Goal: Information Seeking & Learning: Learn about a topic

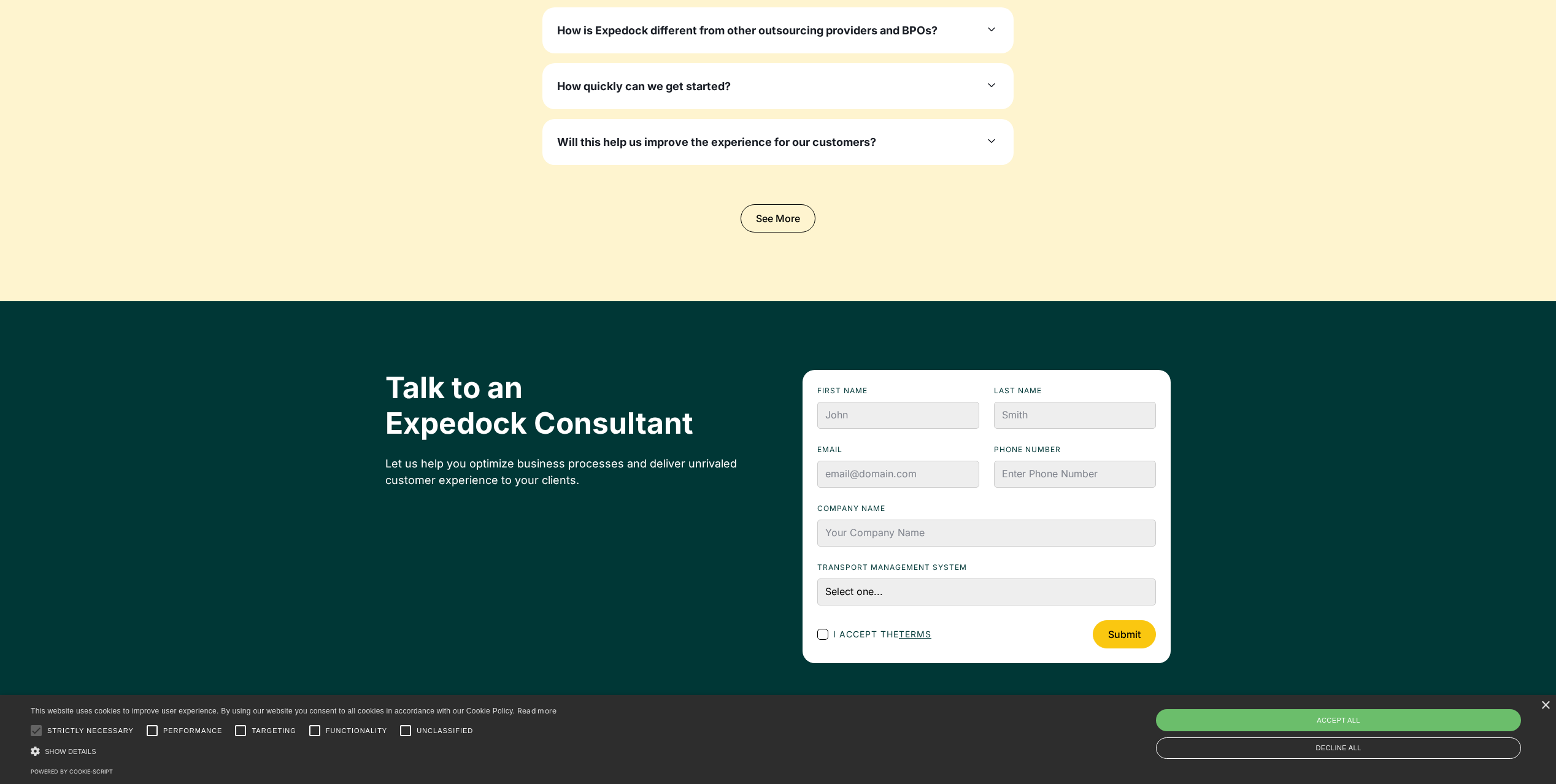
scroll to position [4152, 0]
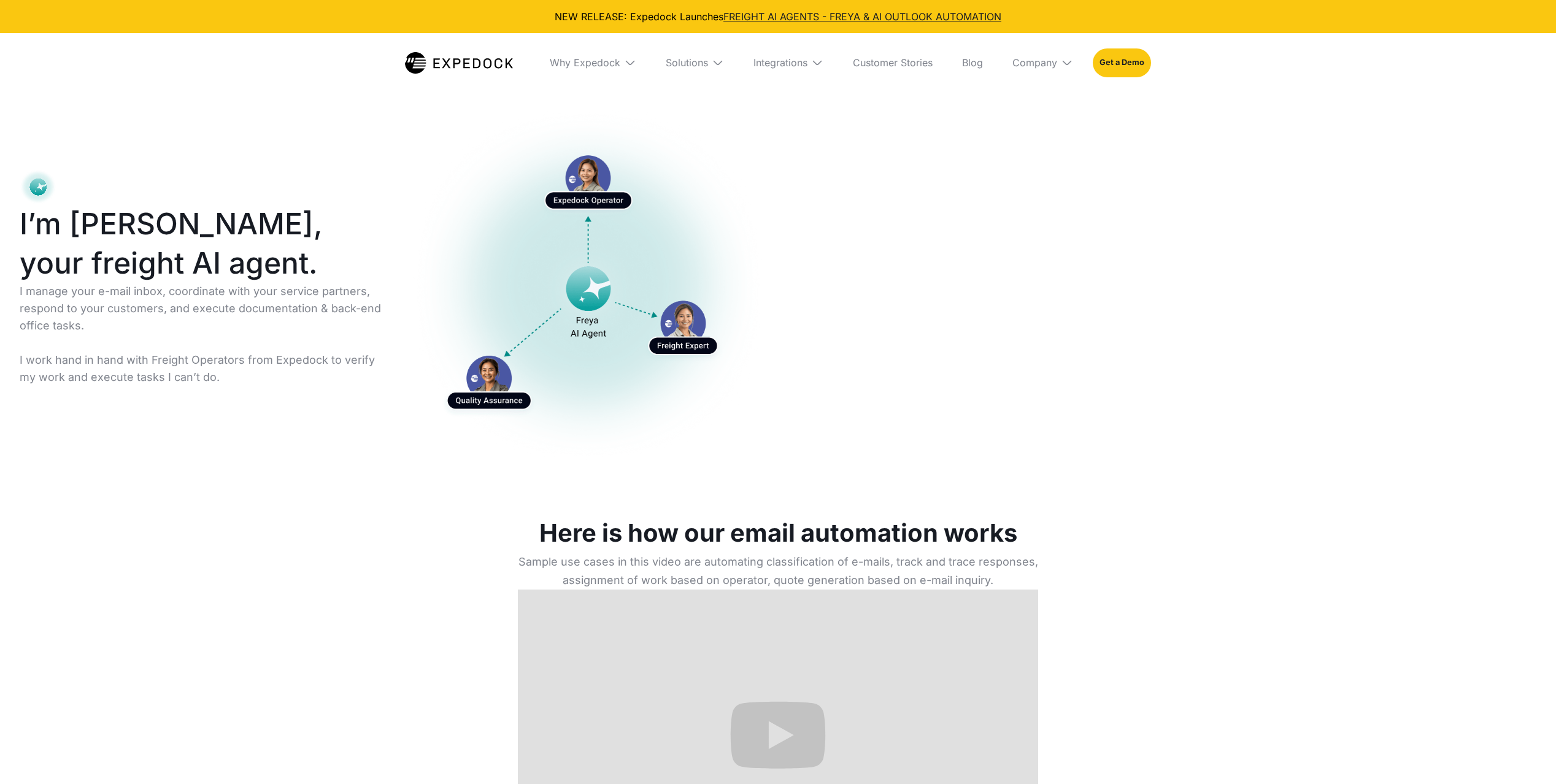
scroll to position [791, 0]
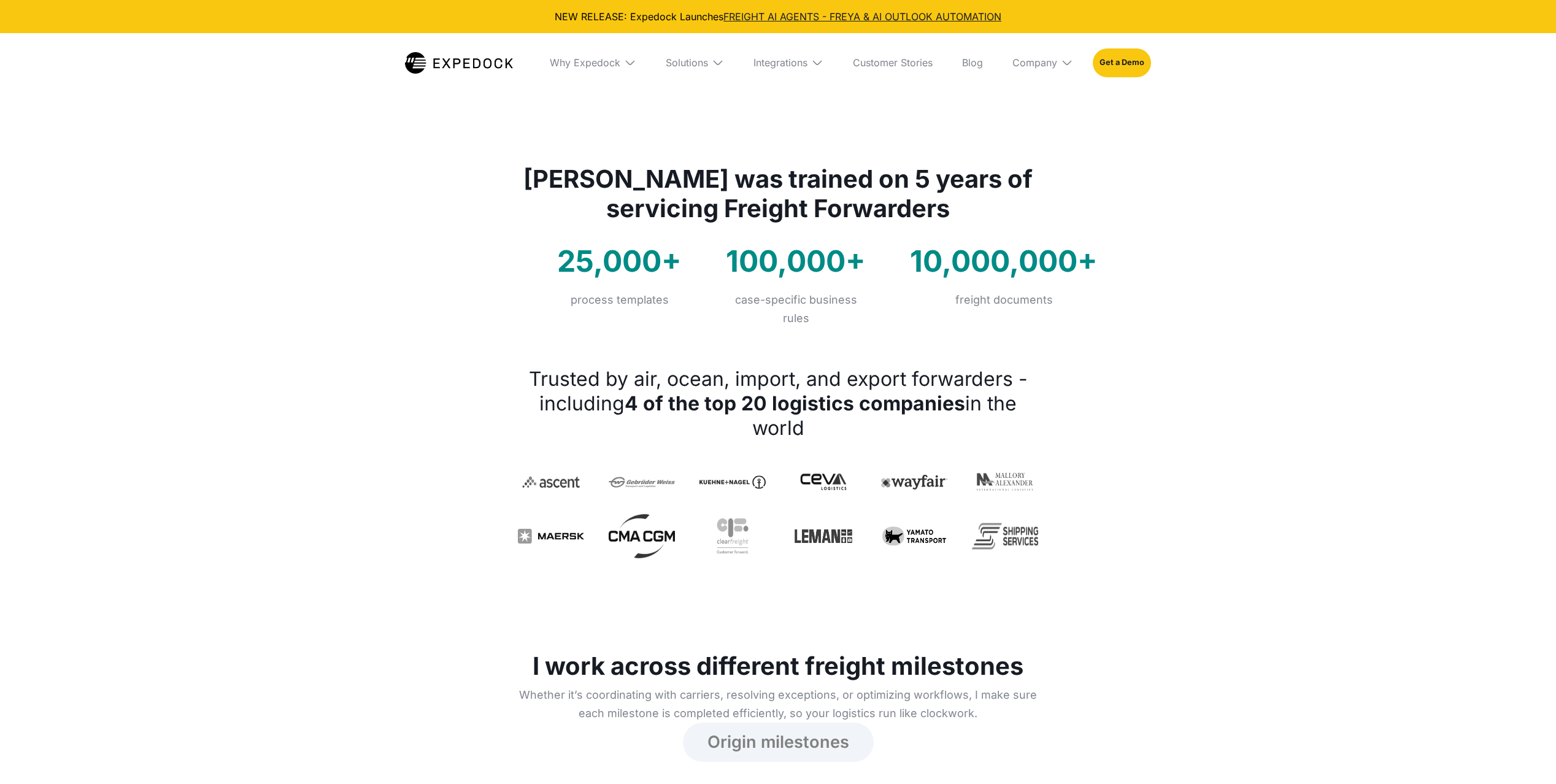
select select
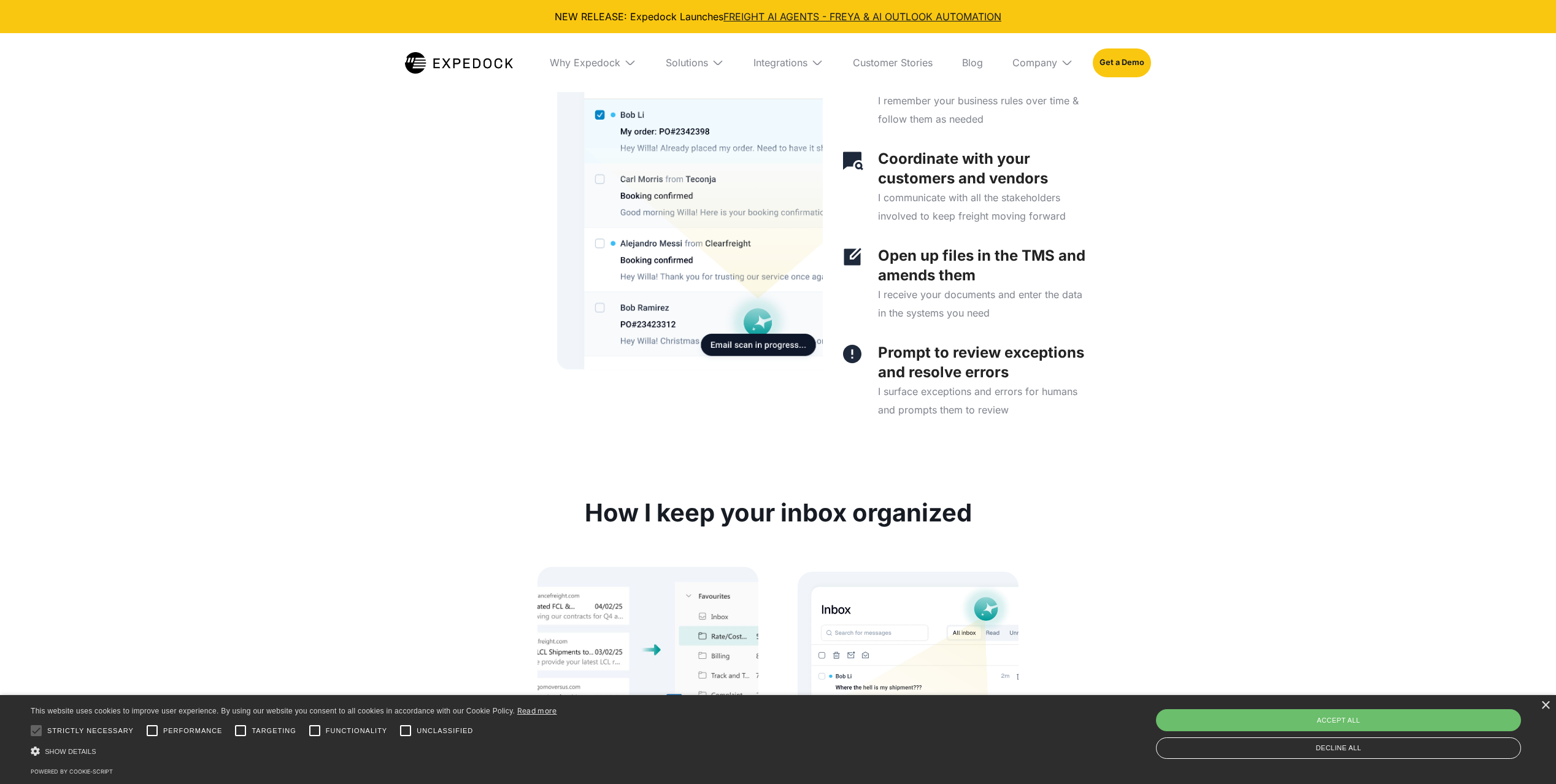
scroll to position [3212, 0]
